Goal: Task Accomplishment & Management: Complete application form

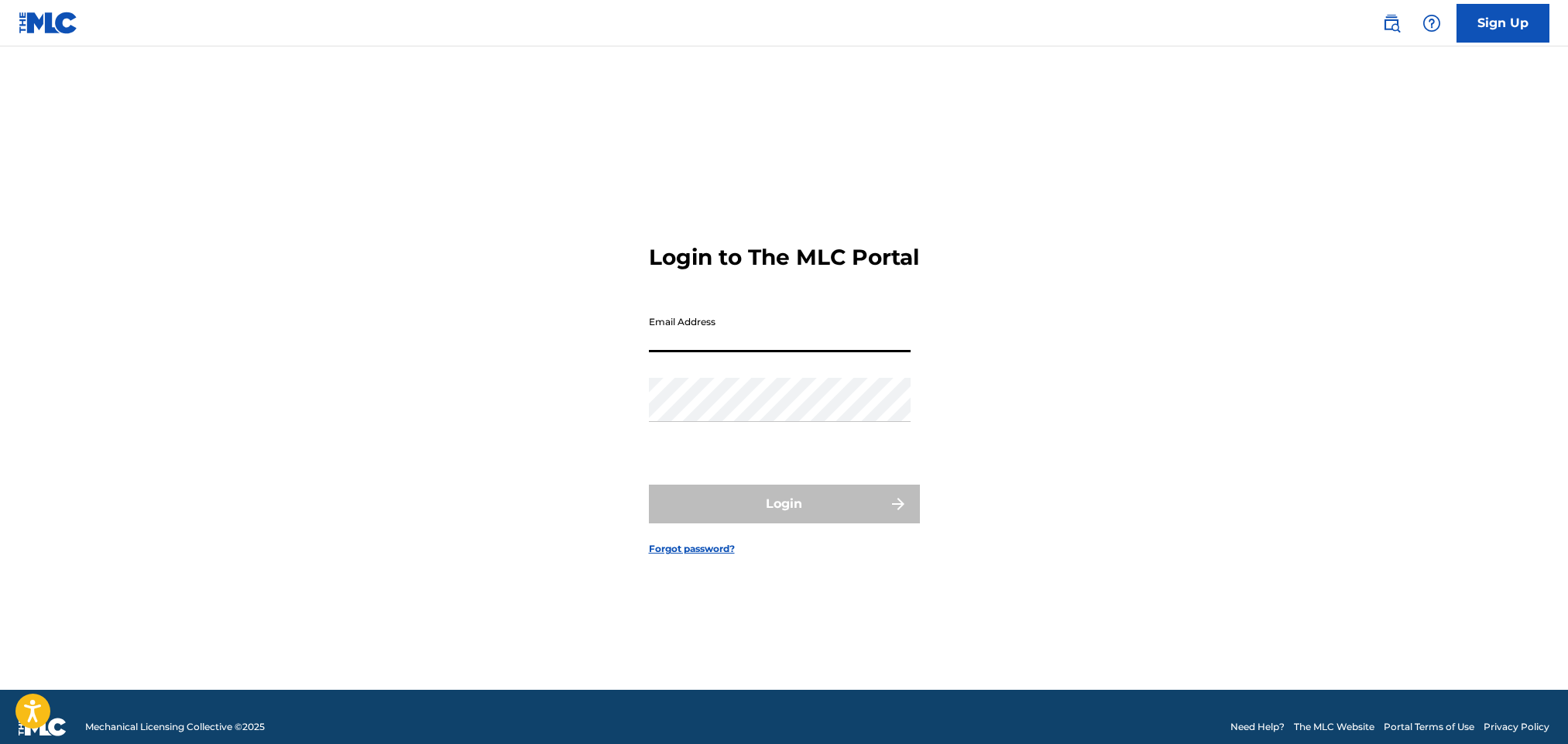
type input "[EMAIL_ADDRESS][PERSON_NAME][DOMAIN_NAME]"
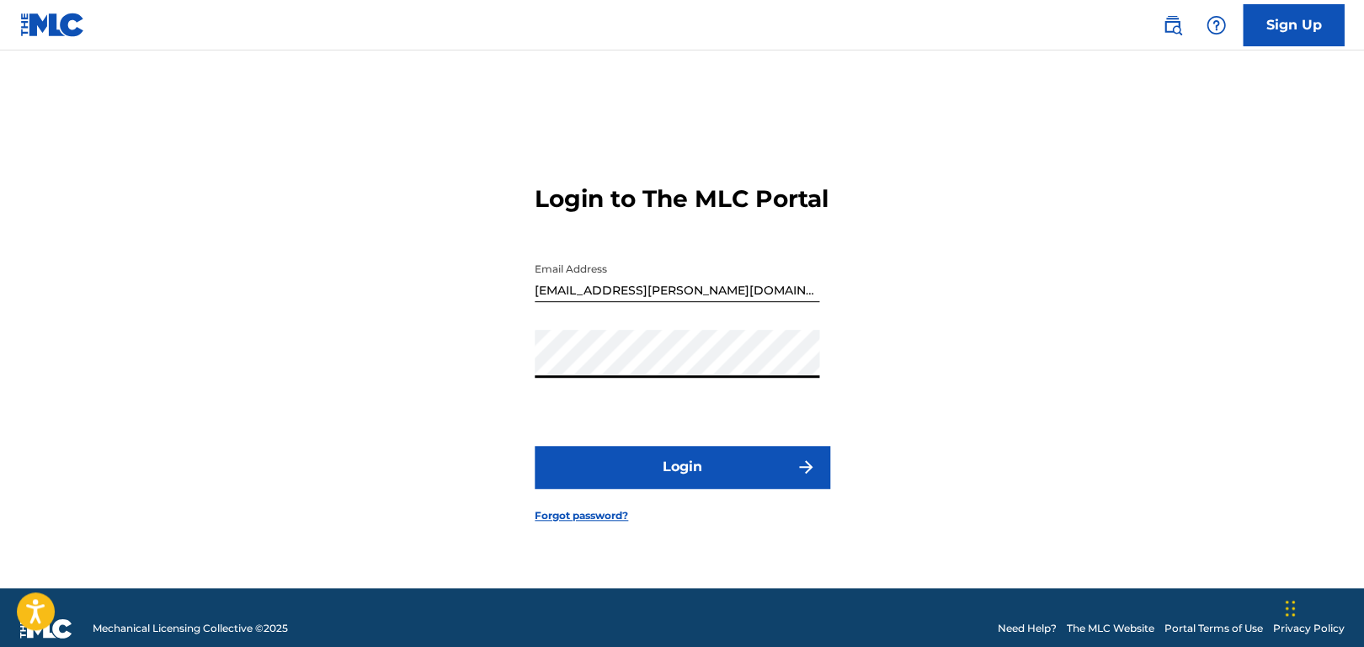
click at [74, 251] on main "Login to The MLC Portal Email Address [EMAIL_ADDRESS][PERSON_NAME][DOMAIN_NAME]…" at bounding box center [682, 320] width 1364 height 538
click at [734, 475] on button "Login" at bounding box center [682, 467] width 295 height 42
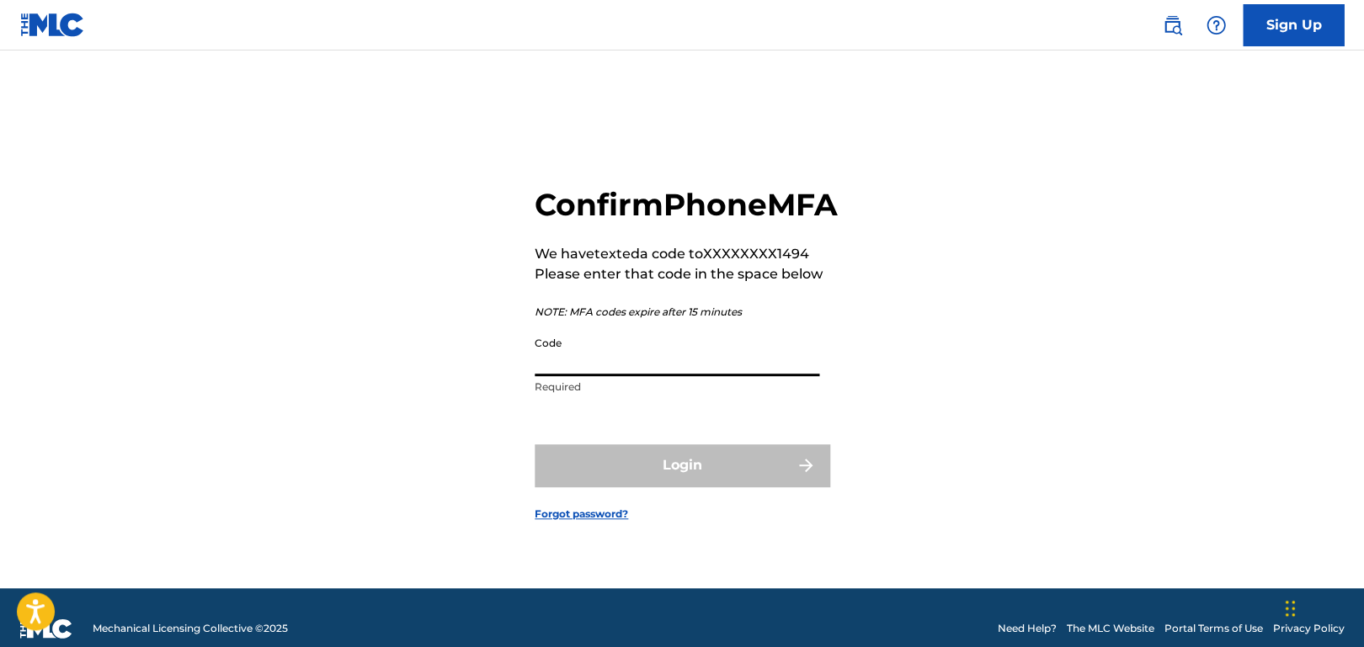
click at [654, 371] on input "Code" at bounding box center [677, 352] width 285 height 48
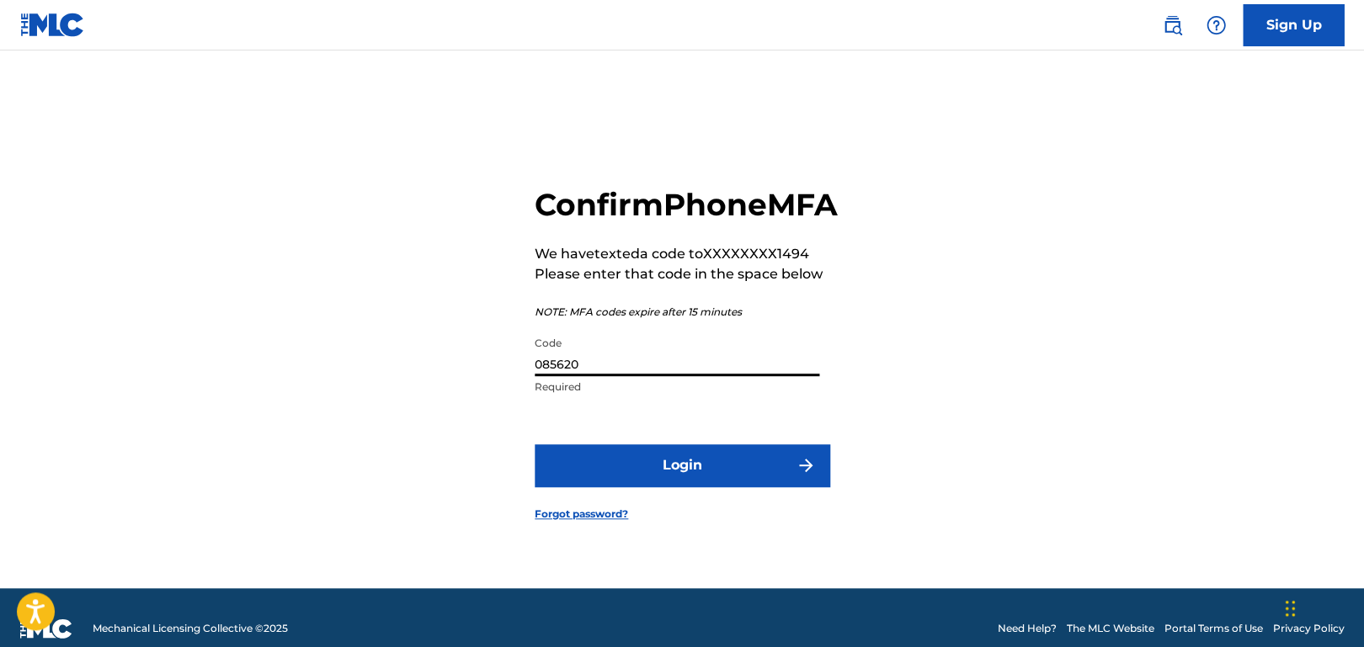
type input "085620"
click at [653, 487] on button "Login" at bounding box center [682, 466] width 295 height 42
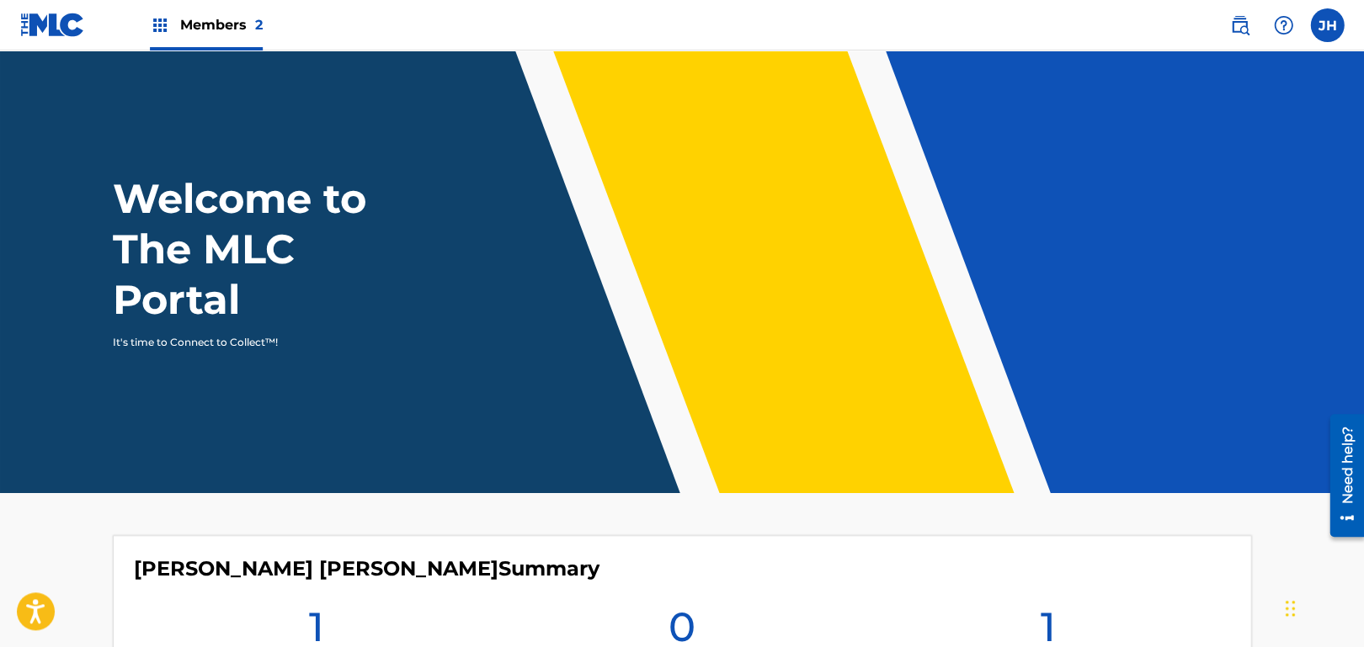
click at [157, 25] on img at bounding box center [160, 25] width 20 height 20
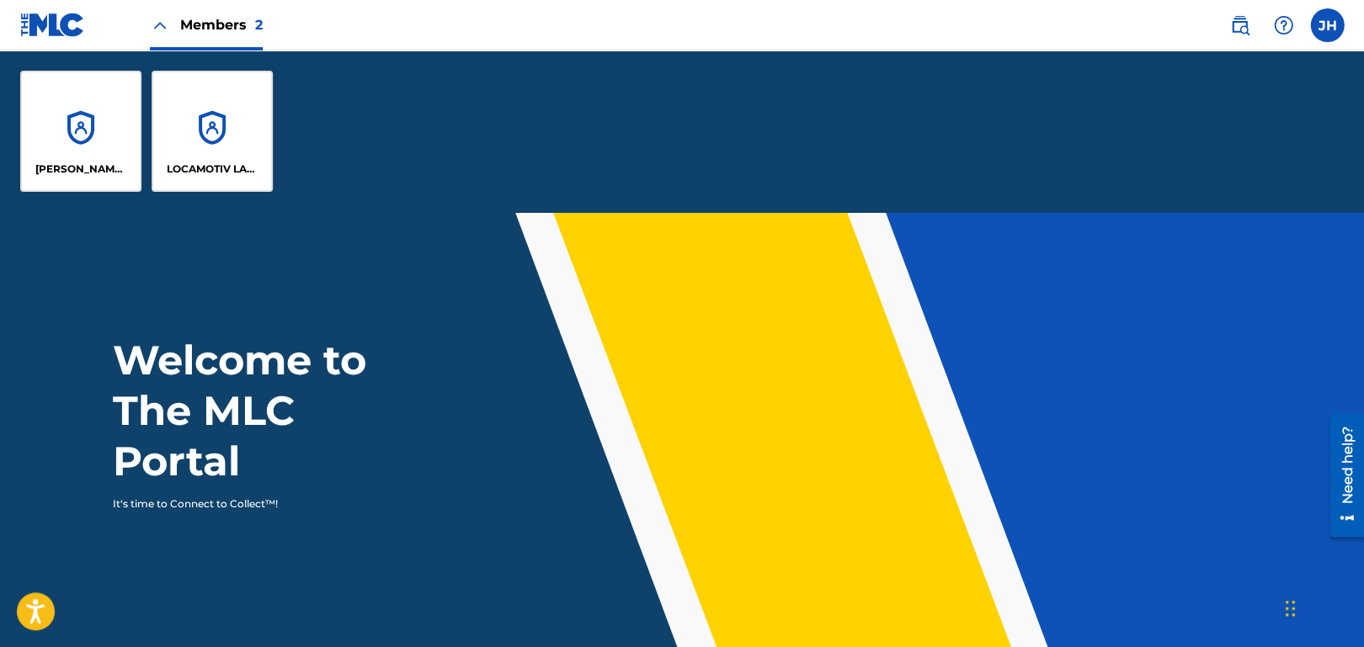
click at [161, 20] on img at bounding box center [160, 25] width 20 height 20
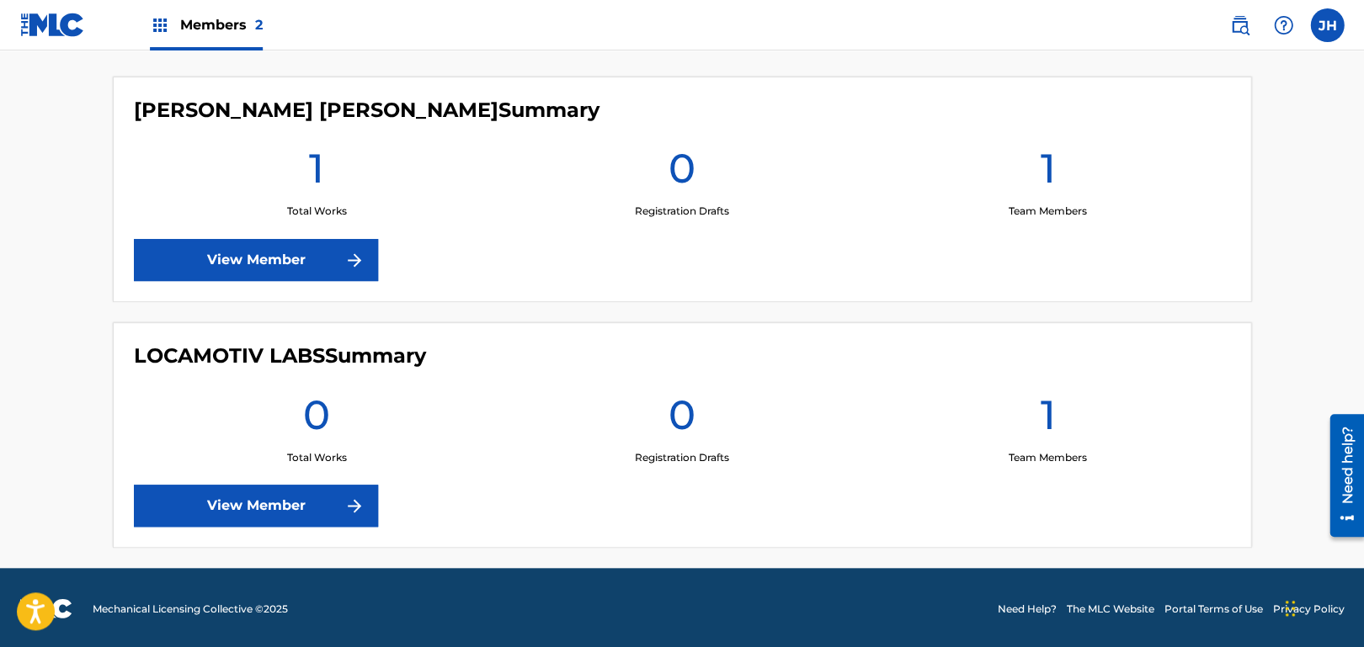
scroll to position [458, 0]
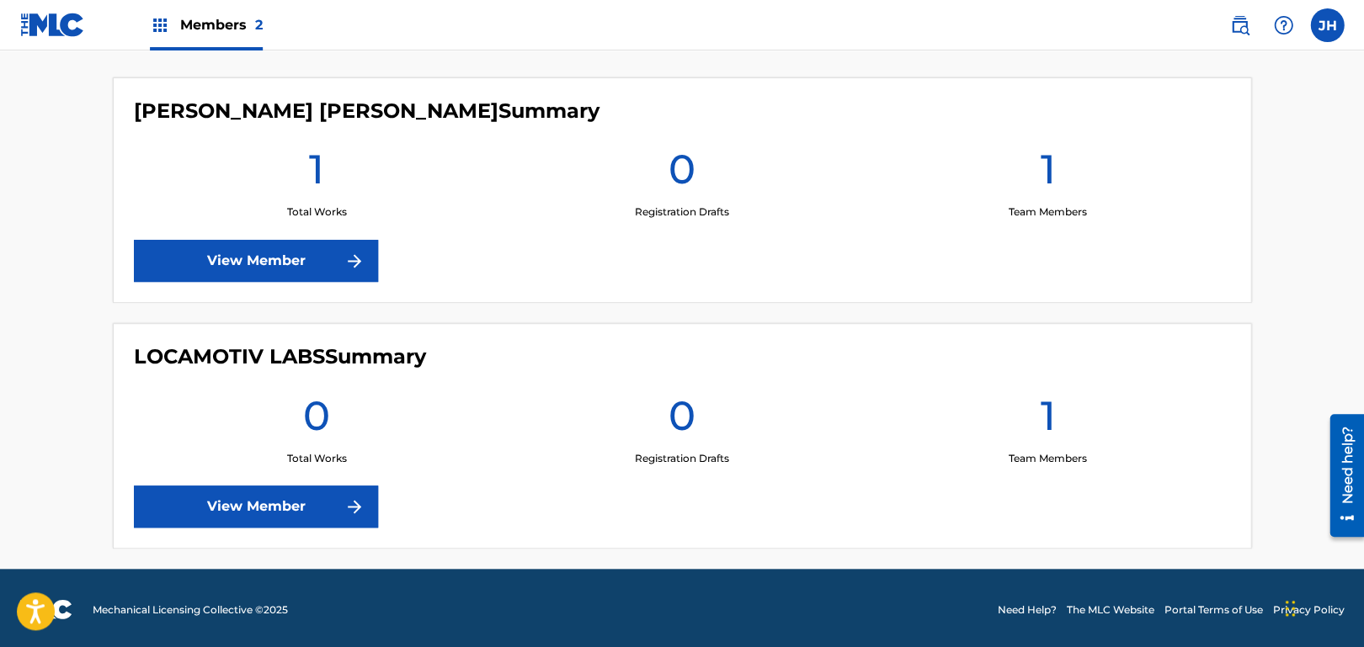
click at [335, 264] on link "View Member" at bounding box center [256, 261] width 244 height 42
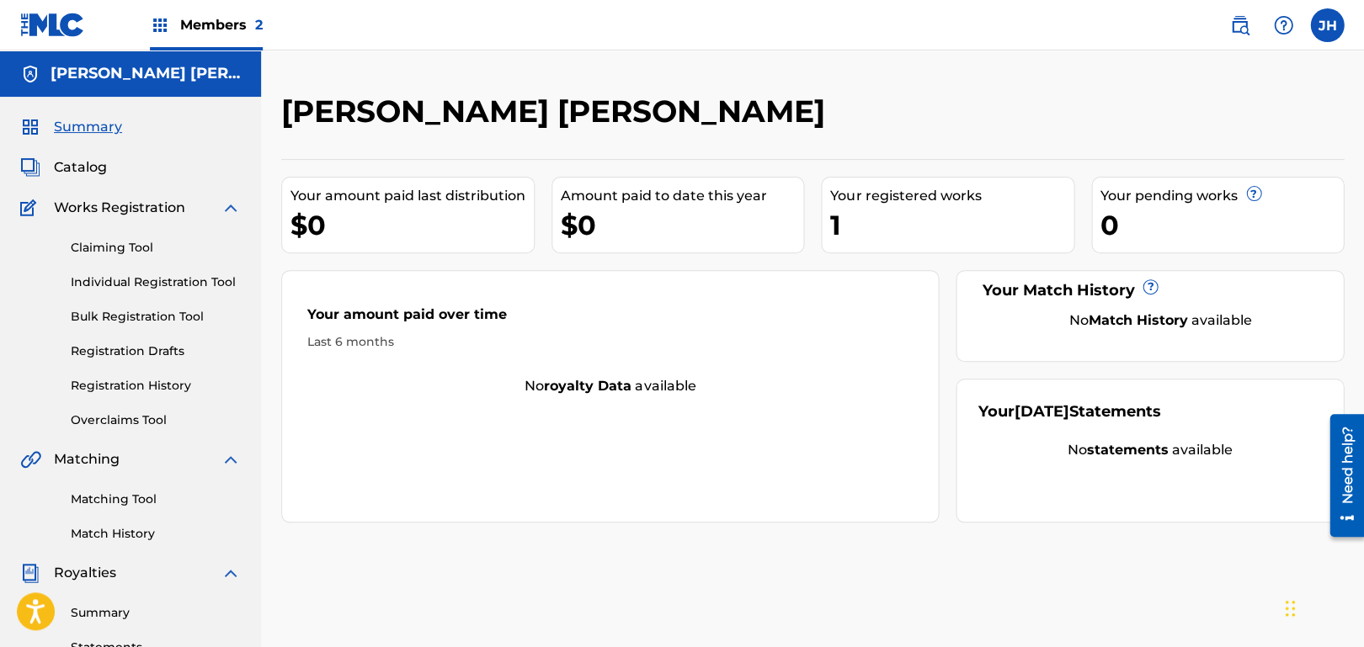
click at [97, 171] on span "Catalog" at bounding box center [80, 167] width 53 height 20
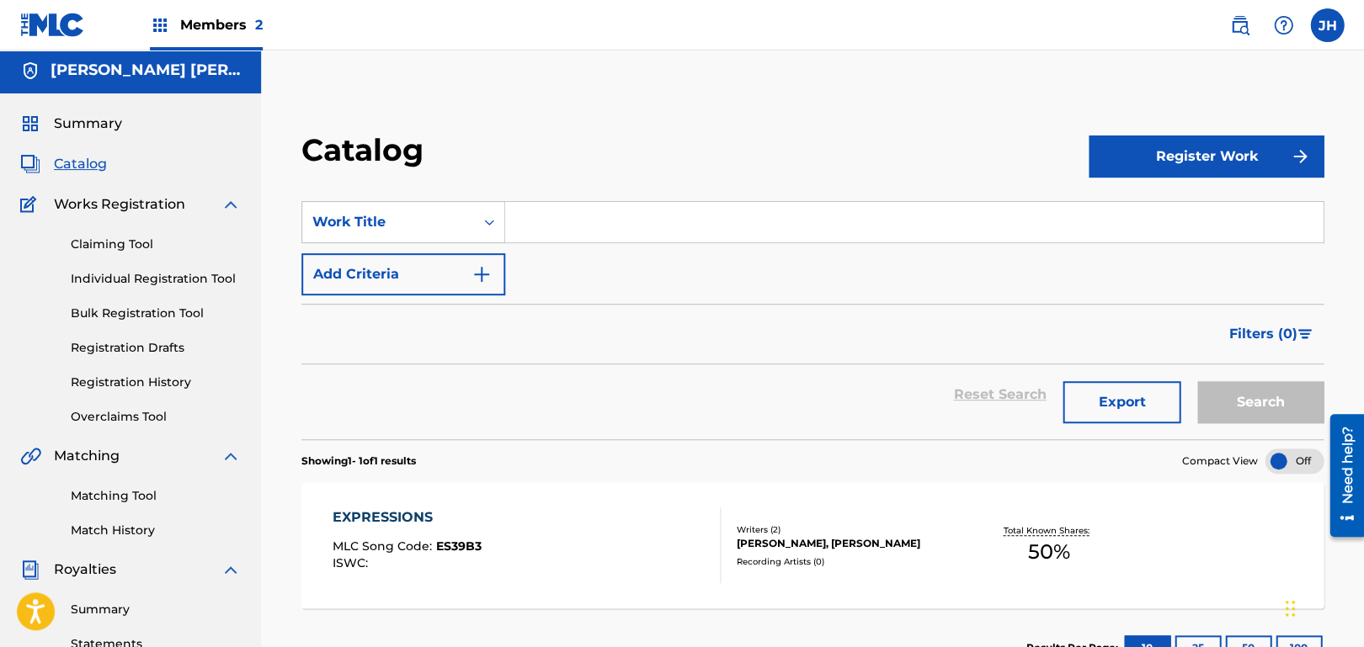
scroll to position [2, 0]
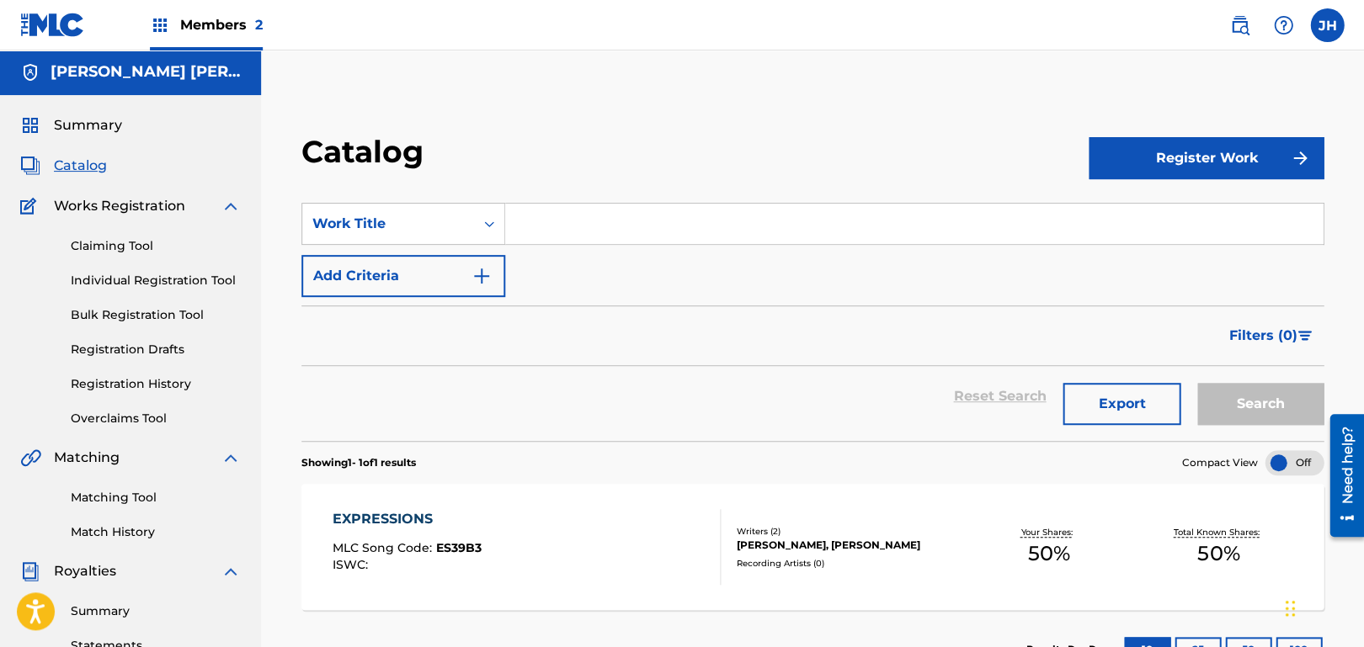
click at [1162, 147] on button "Register Work" at bounding box center [1206, 158] width 235 height 42
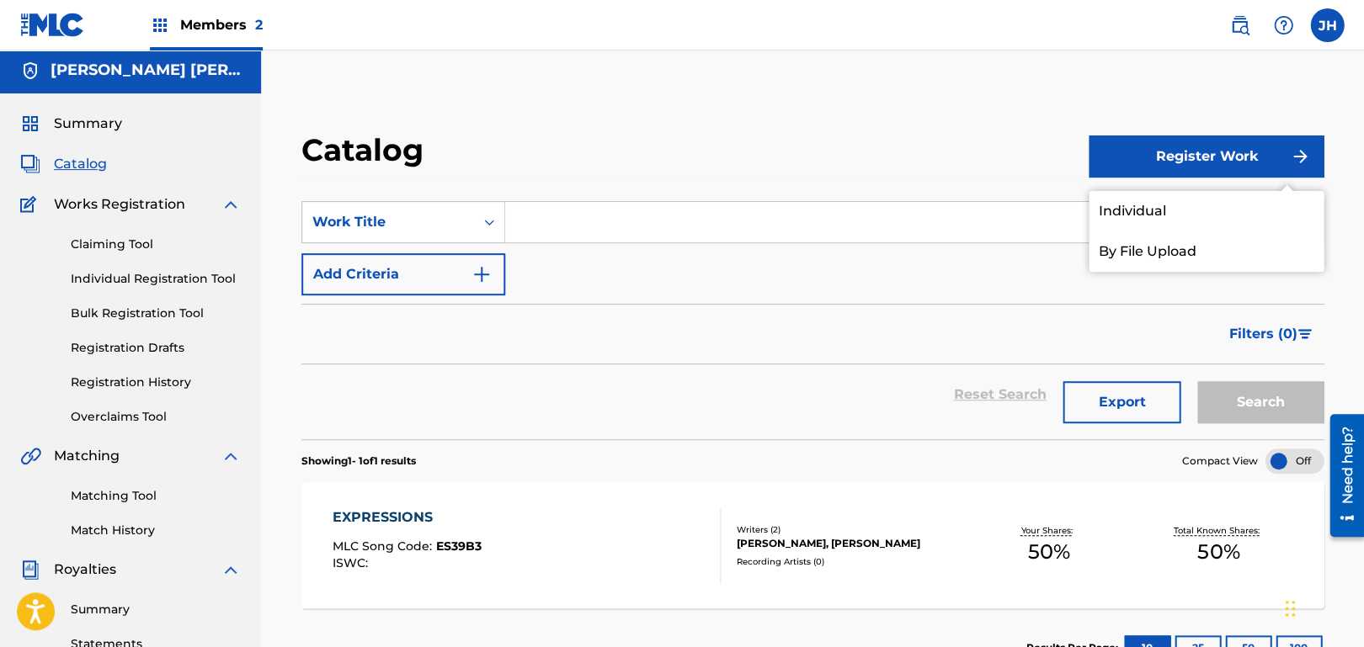
click at [1168, 246] on link "By File Upload" at bounding box center [1206, 252] width 235 height 40
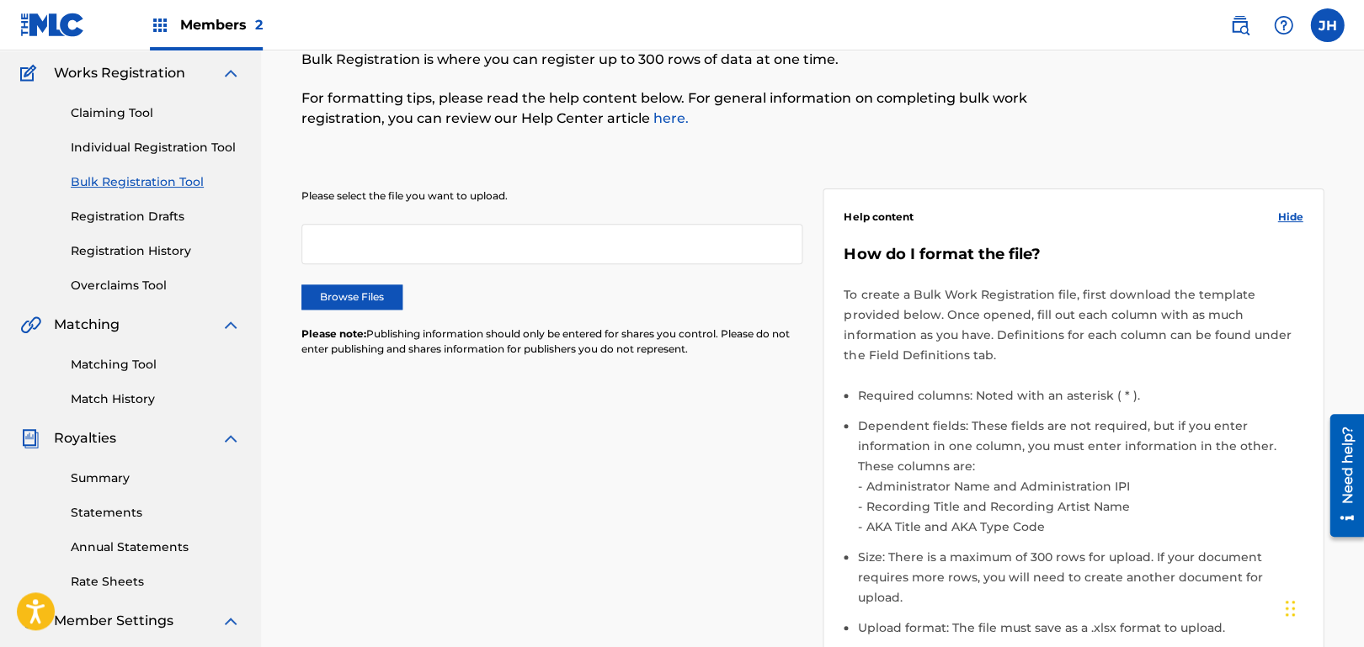
scroll to position [149, 0]
